Goal: Check status: Check status

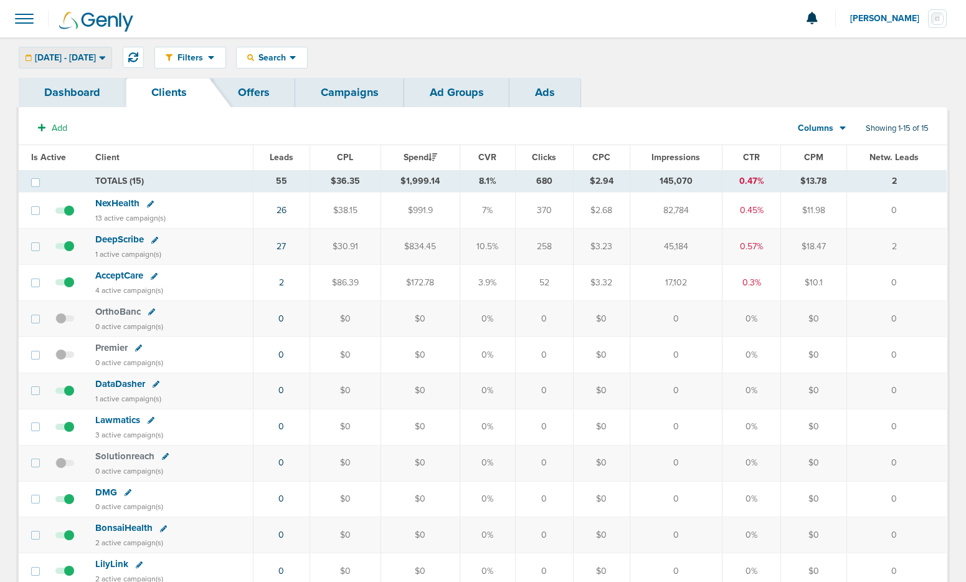
click at [96, 57] on span "[DATE] - [DATE]" at bounding box center [65, 58] width 61 height 9
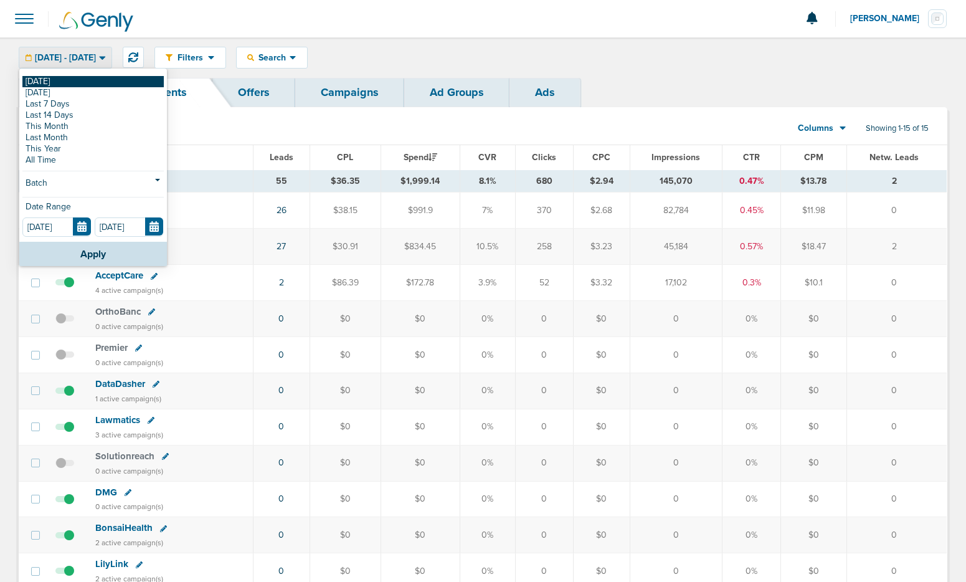
click at [88, 80] on link "[DATE]" at bounding box center [92, 81] width 141 height 11
type input "[DATE]"
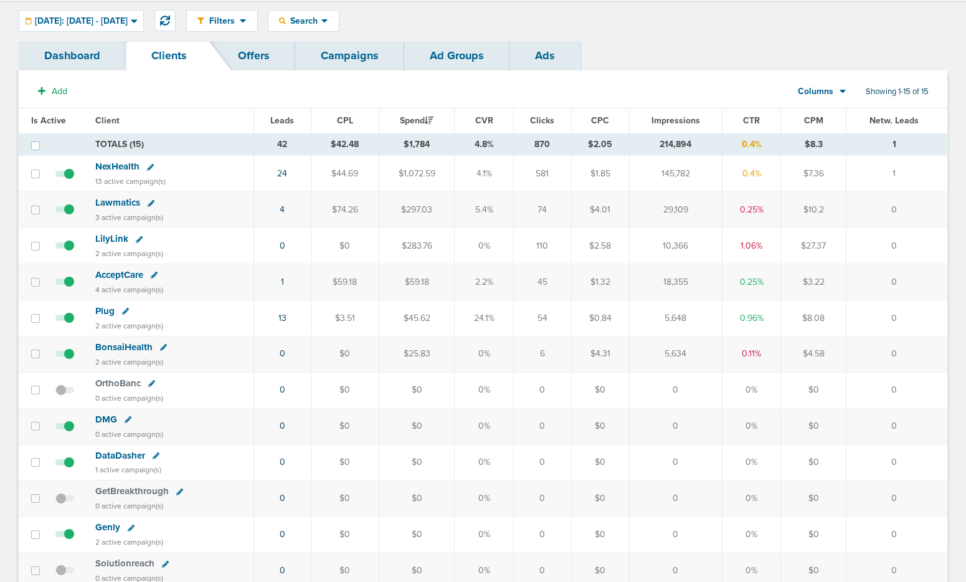
scroll to position [36, 0]
click at [125, 25] on span "[DATE]: [DATE] - [DATE]" at bounding box center [81, 21] width 93 height 9
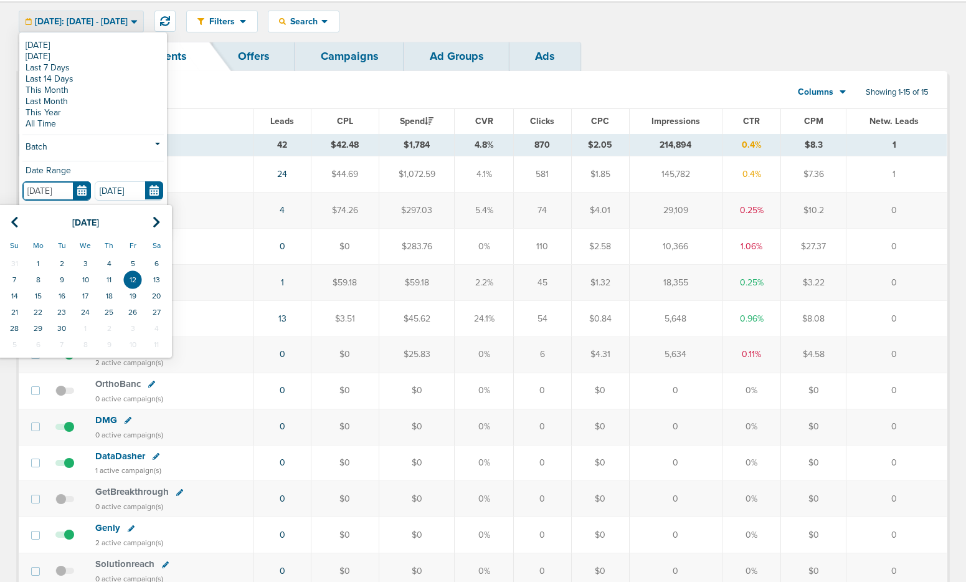
click at [80, 187] on input "[DATE]" at bounding box center [56, 190] width 69 height 19
click at [102, 278] on td "11" at bounding box center [109, 280] width 24 height 16
type input "[DATE]"
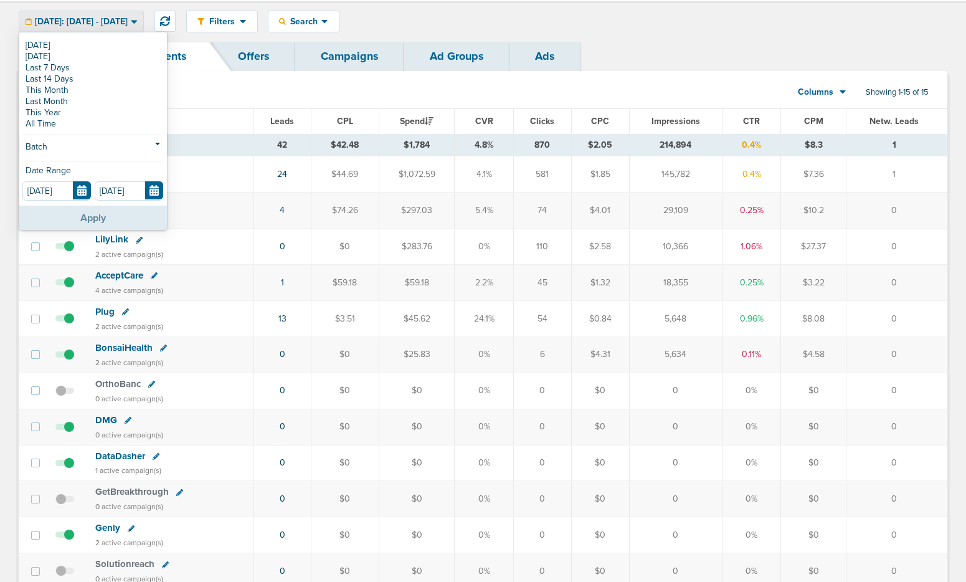
click at [113, 221] on button "Apply" at bounding box center [93, 218] width 148 height 24
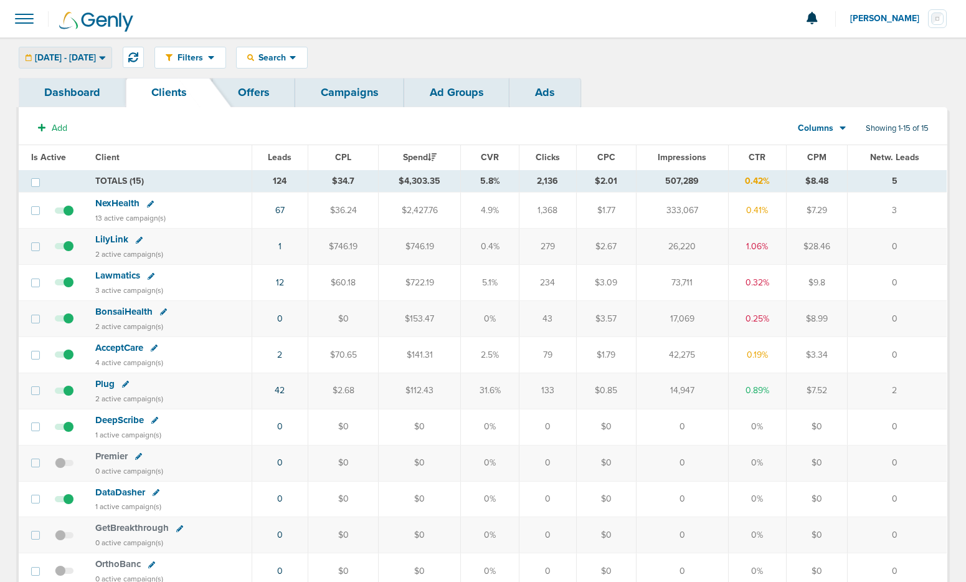
click at [112, 59] on div "[DATE] - [DATE]" at bounding box center [65, 57] width 92 height 21
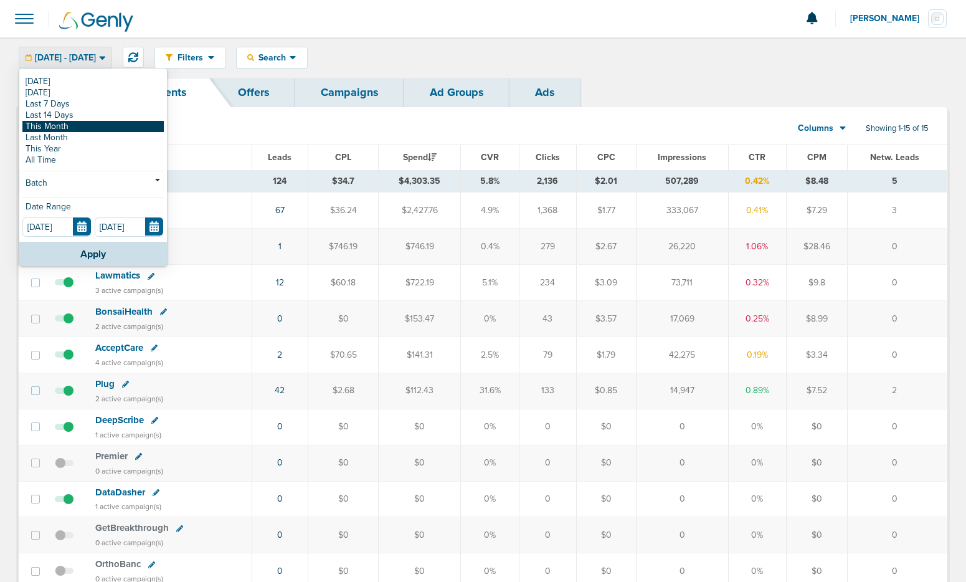
click at [87, 128] on link "This Month" at bounding box center [92, 126] width 141 height 11
